Goal: Find specific page/section: Find specific page/section

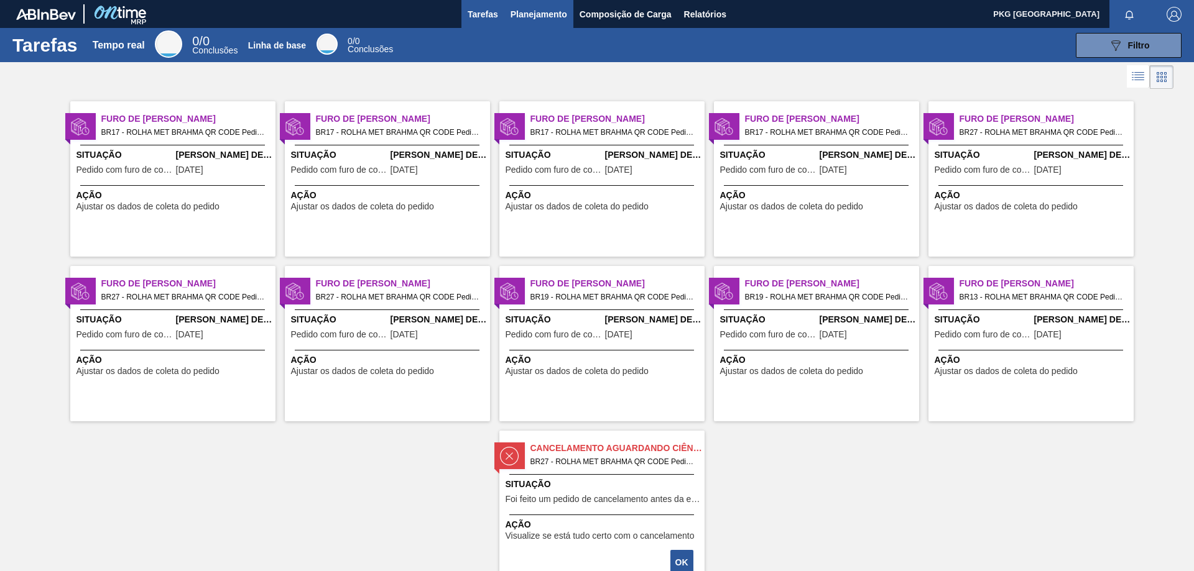
click at [520, 17] on font "Planejamento" at bounding box center [538, 14] width 57 height 10
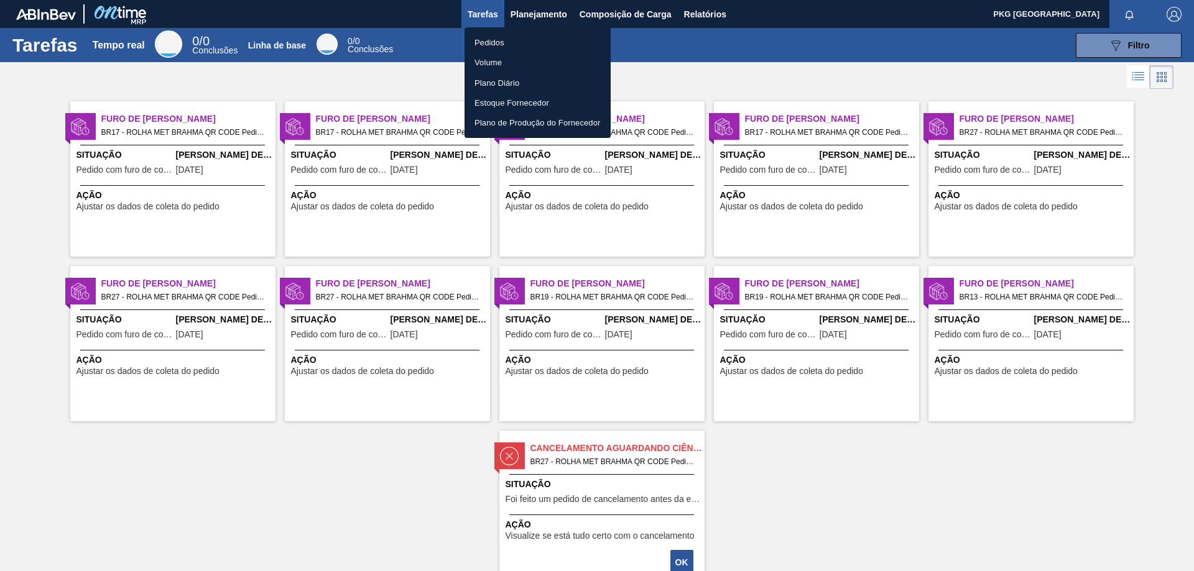
click at [493, 36] on font "Pedidos" at bounding box center [489, 42] width 30 height 12
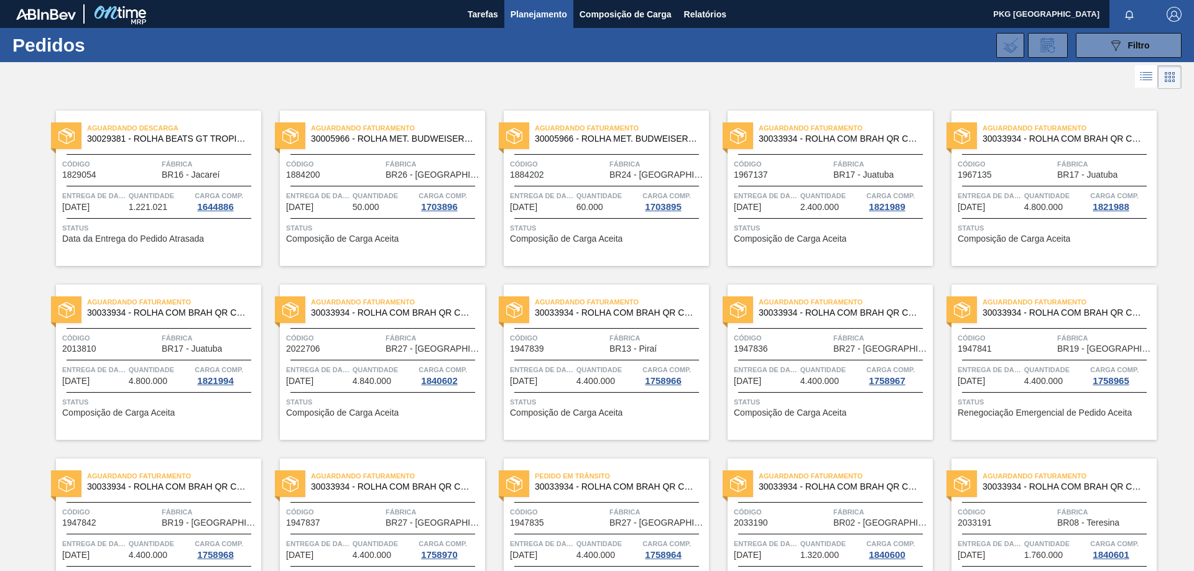
click at [551, 15] on font "Planejamento" at bounding box center [538, 14] width 57 height 10
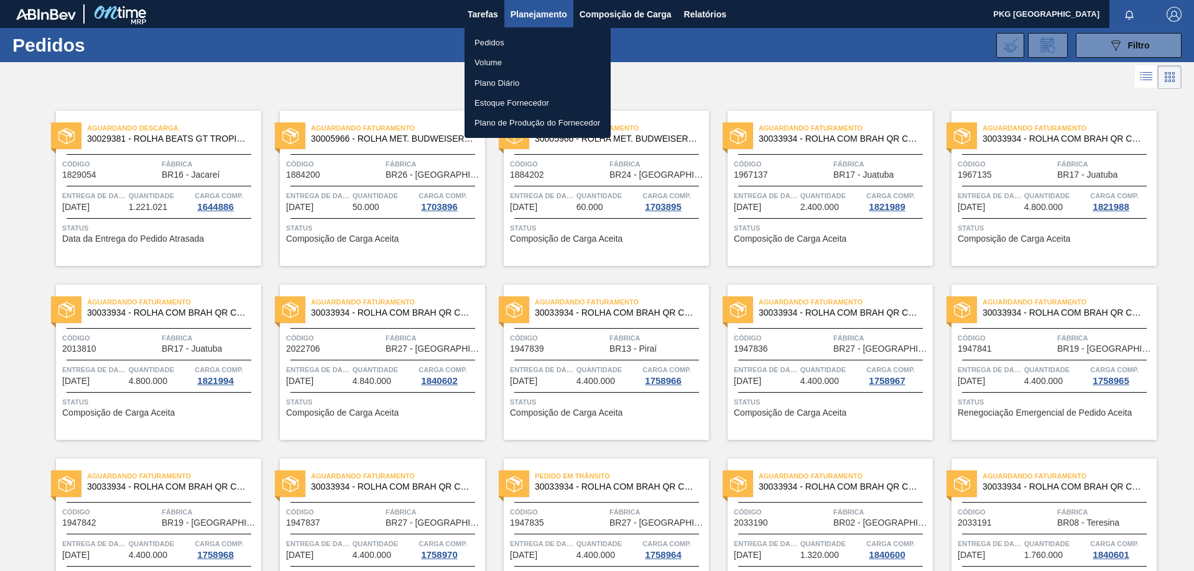
click at [509, 61] on li "Volume" at bounding box center [537, 62] width 146 height 20
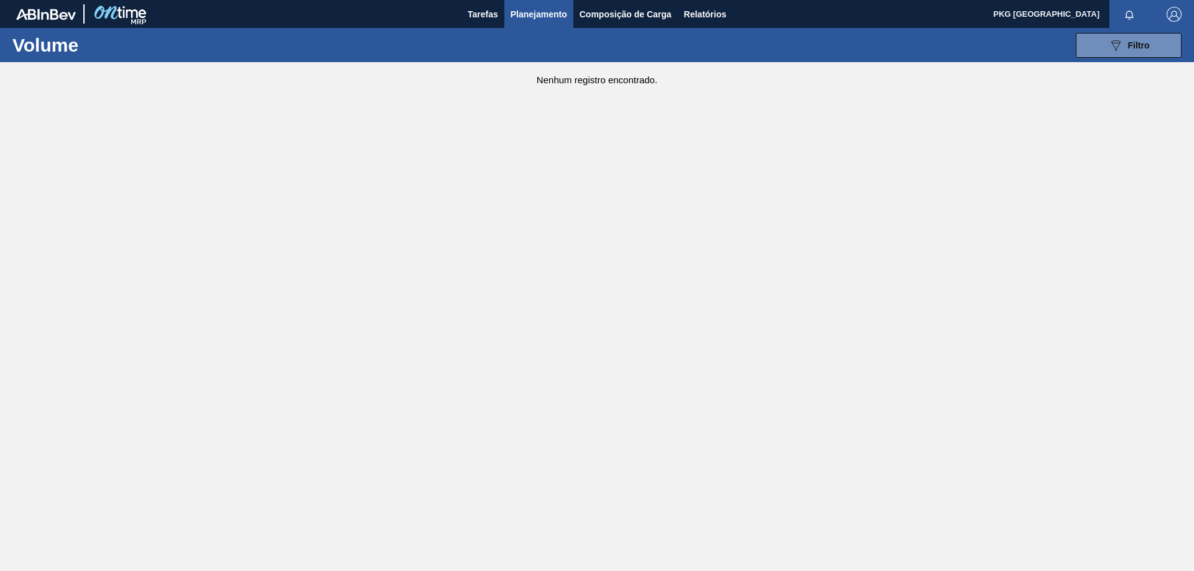
click at [536, 17] on font "Planejamento" at bounding box center [538, 14] width 57 height 10
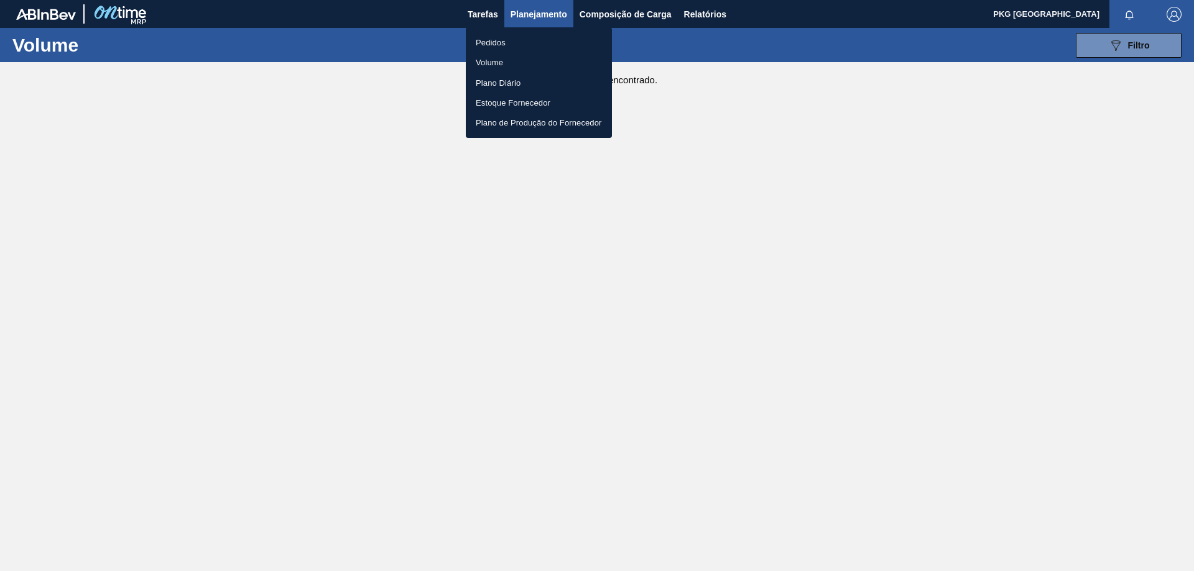
click at [525, 36] on li "Pedidos" at bounding box center [539, 42] width 146 height 20
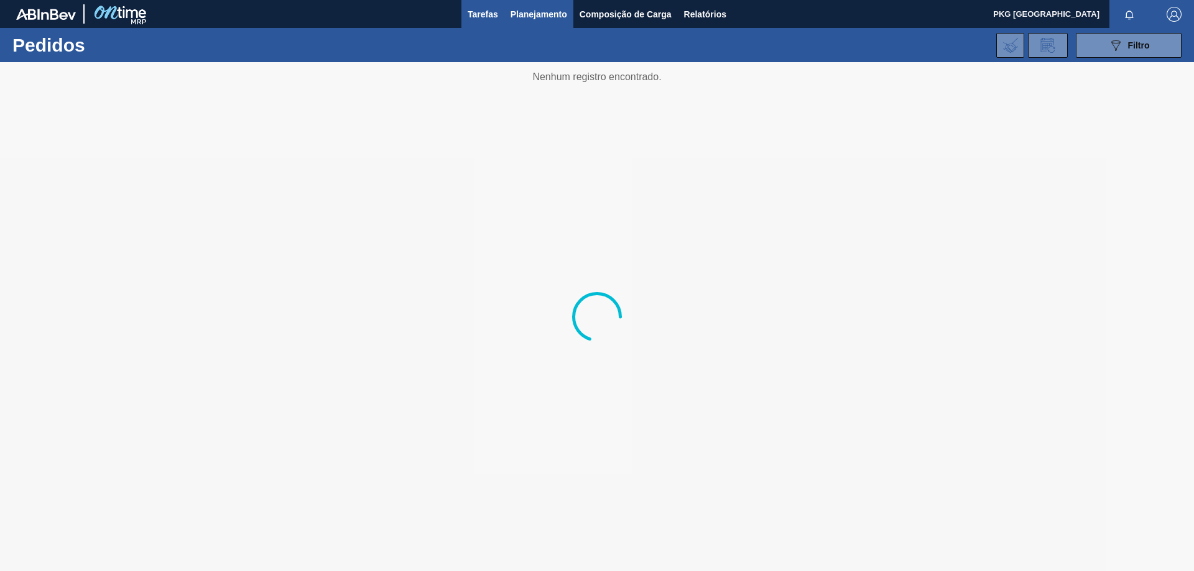
click at [486, 12] on font "Tarefas" at bounding box center [483, 14] width 30 height 10
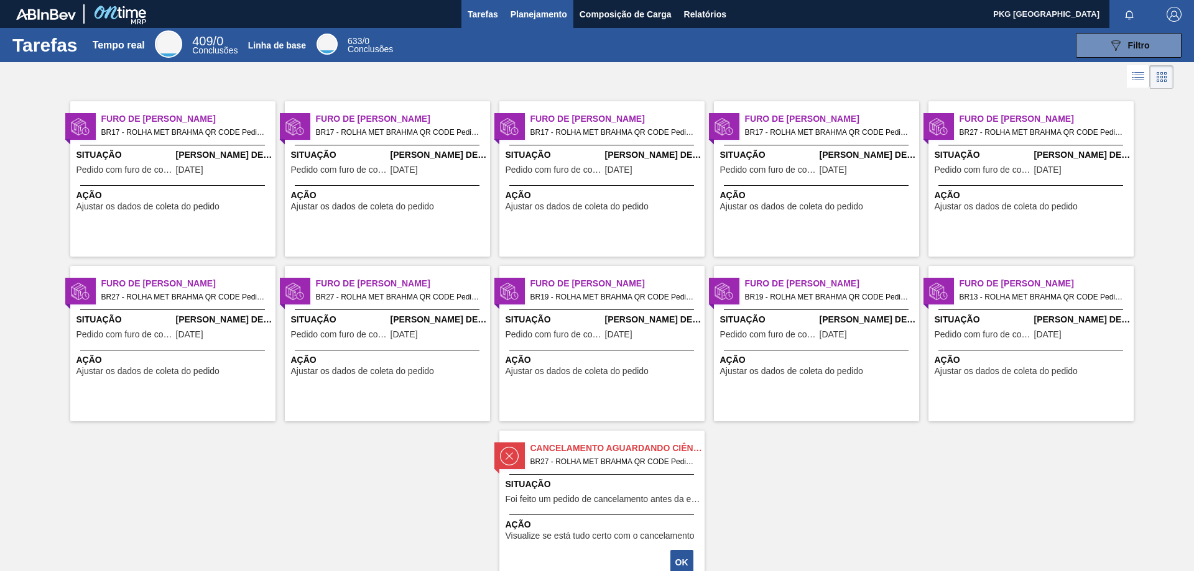
click at [539, 19] on font "Planejamento" at bounding box center [538, 14] width 57 height 10
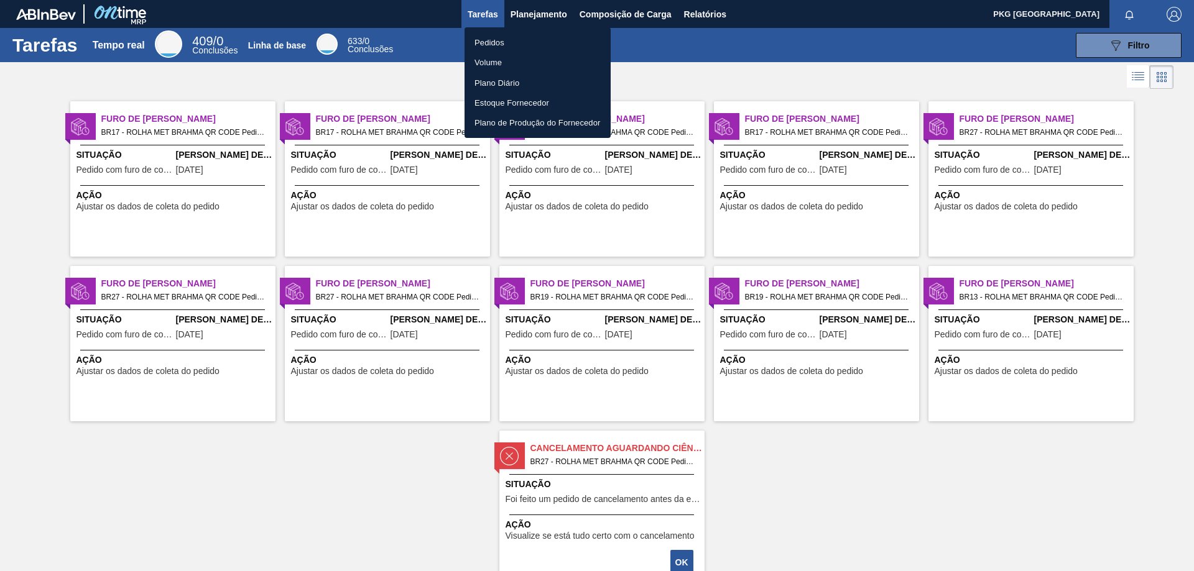
click at [612, 17] on div at bounding box center [597, 285] width 1194 height 571
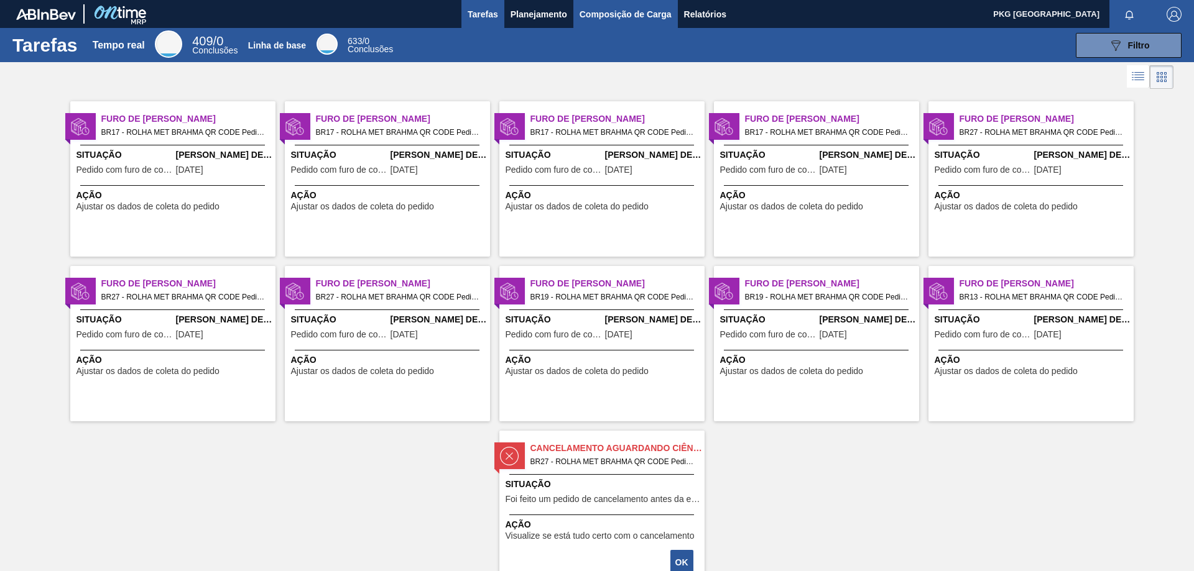
click at [648, 14] on font "Composição de Carga" at bounding box center [626, 14] width 92 height 10
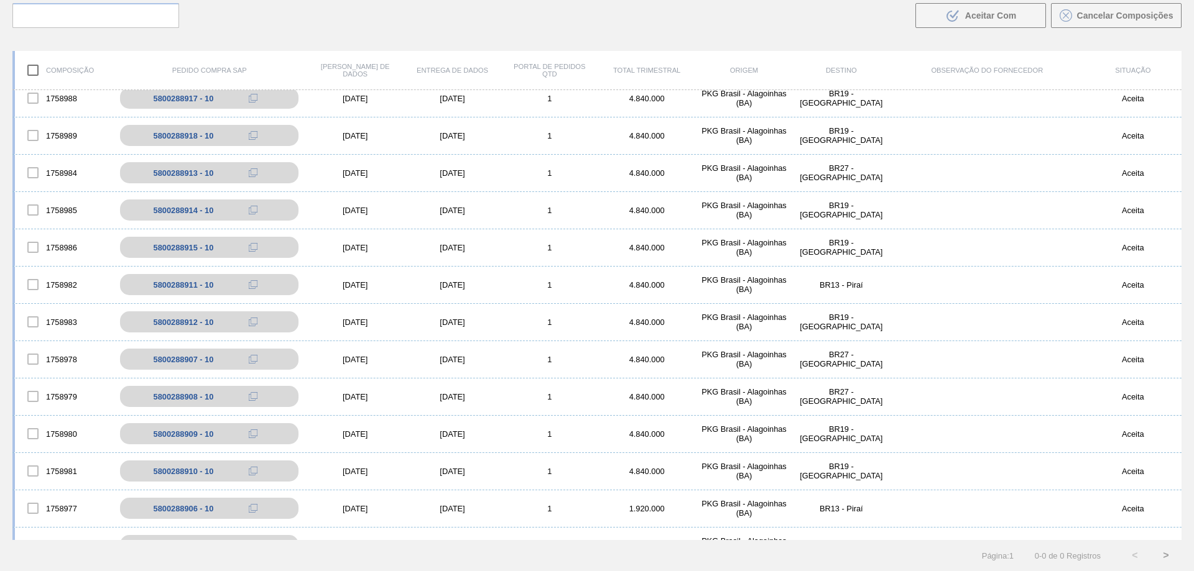
scroll to position [109, 0]
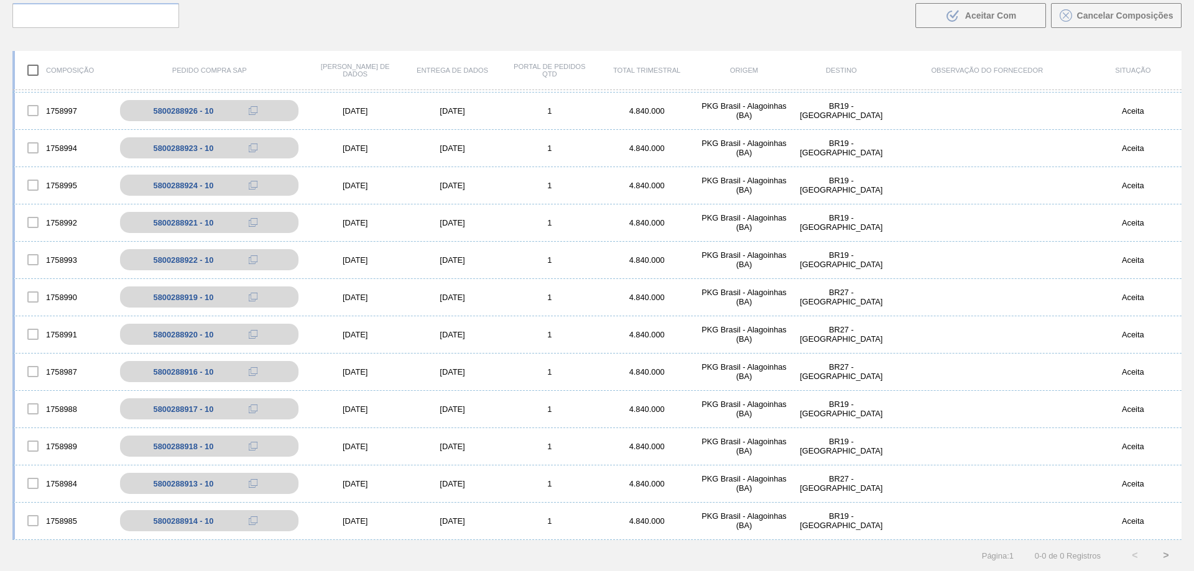
click at [798, 31] on div "Buscar .b{fill:var(--color-action-default)} Aceitar Com Cancelar Composições" at bounding box center [597, 7] width 1194 height 68
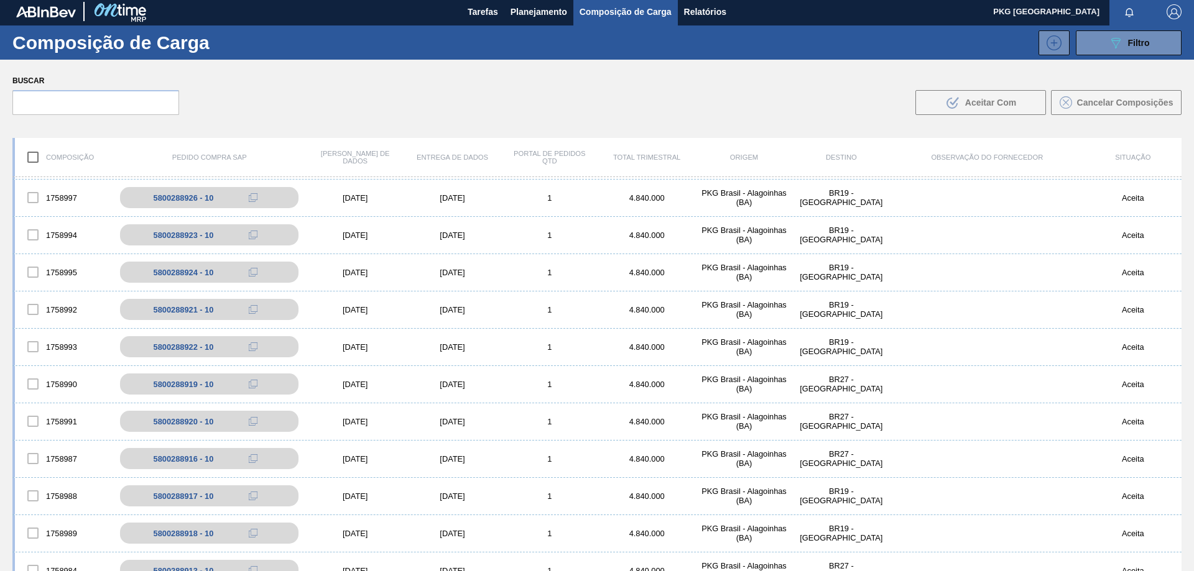
scroll to position [0, 0]
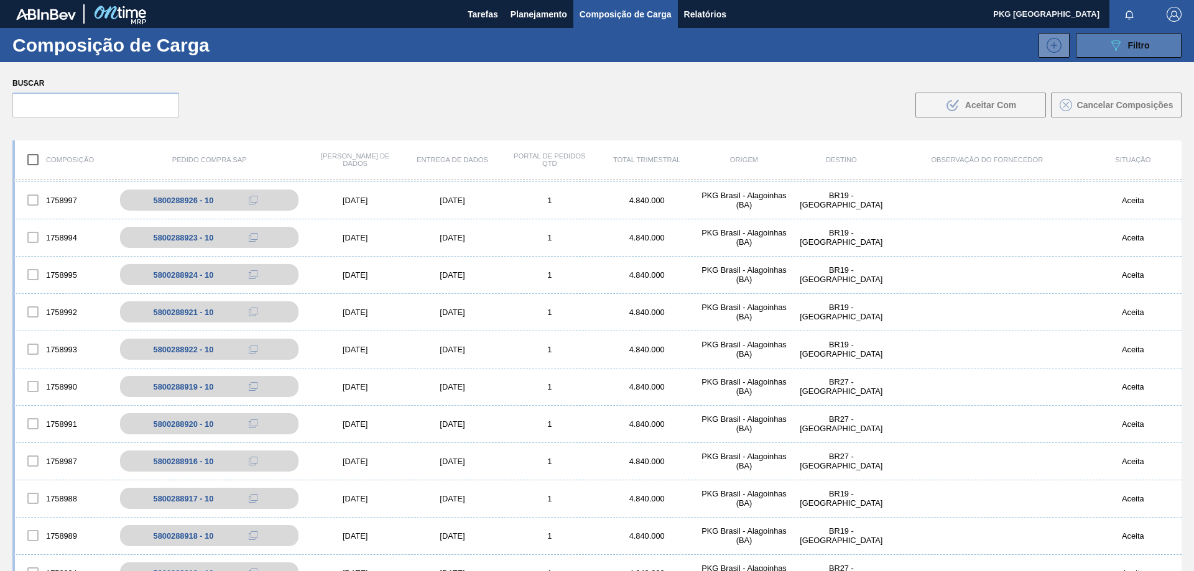
click at [1092, 47] on button "089F7B8B-B2A5-4AFE-B5C0-19BA573D28AC Filtro" at bounding box center [1129, 45] width 106 height 25
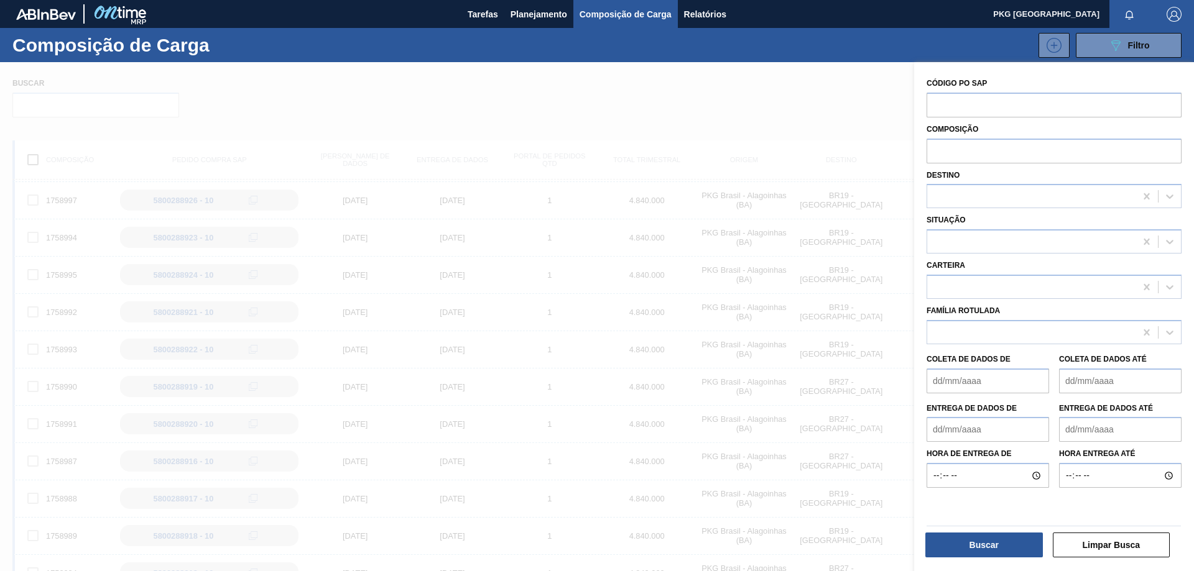
click at [630, 141] on div at bounding box center [597, 347] width 1194 height 571
click at [1108, 48] on icon "089F7B8B-B2A5-4AFE-B5C0-19BA573D28AC" at bounding box center [1115, 45] width 15 height 15
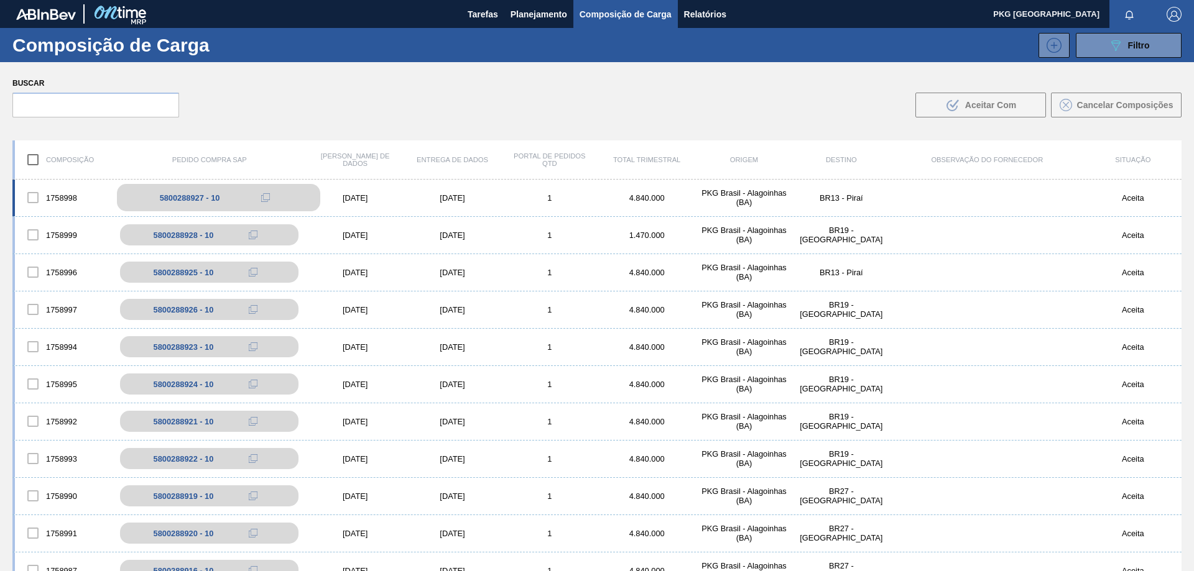
click at [249, 201] on div "5800288927 - 10" at bounding box center [218, 197] width 203 height 27
